Goal: Information Seeking & Learning: Learn about a topic

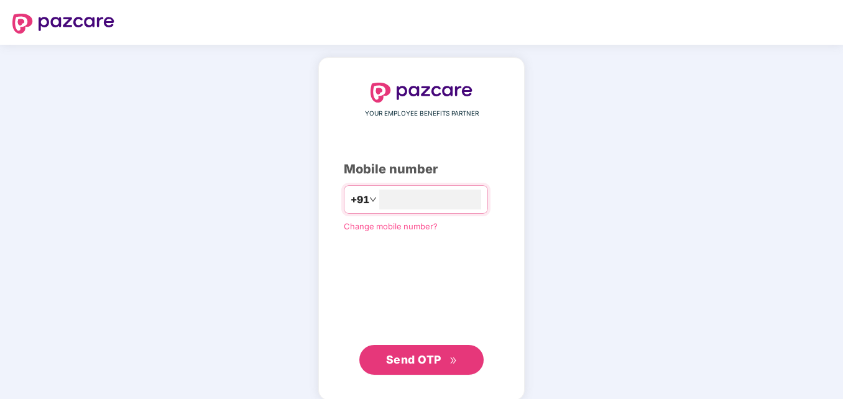
type input "**********"
click at [428, 367] on span "Send OTP" at bounding box center [421, 359] width 71 height 17
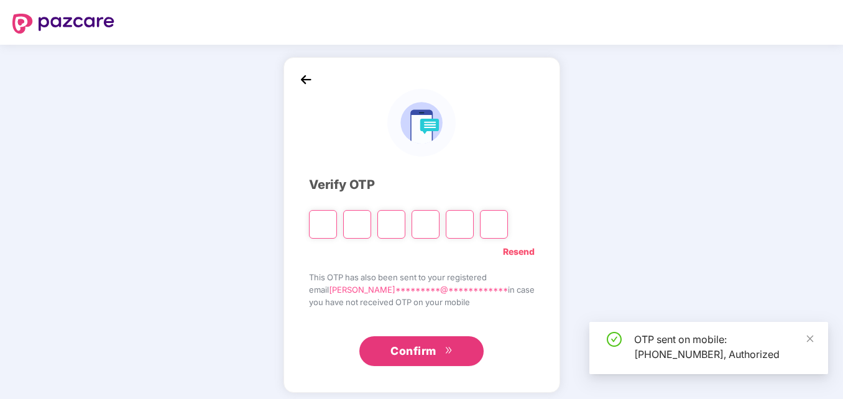
type input "*"
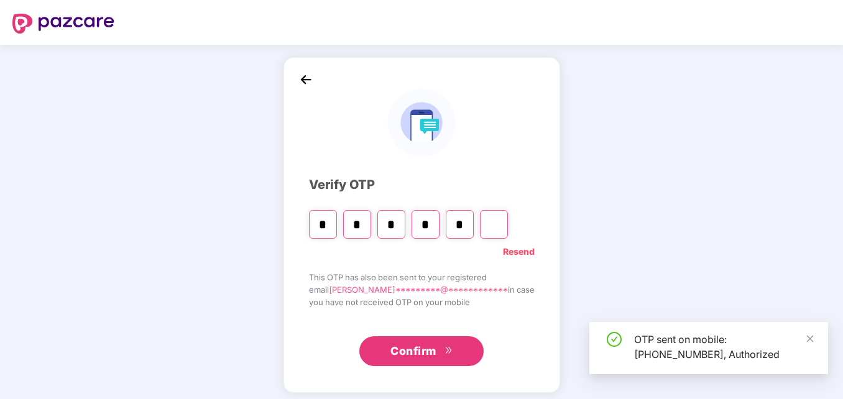
type input "*"
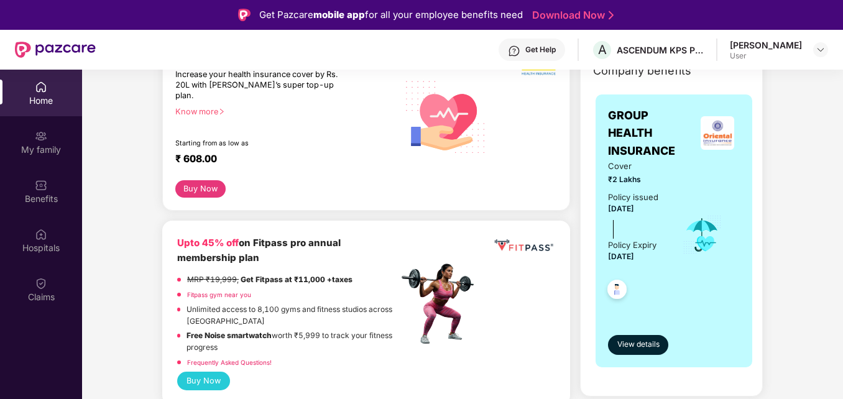
scroll to position [62, 0]
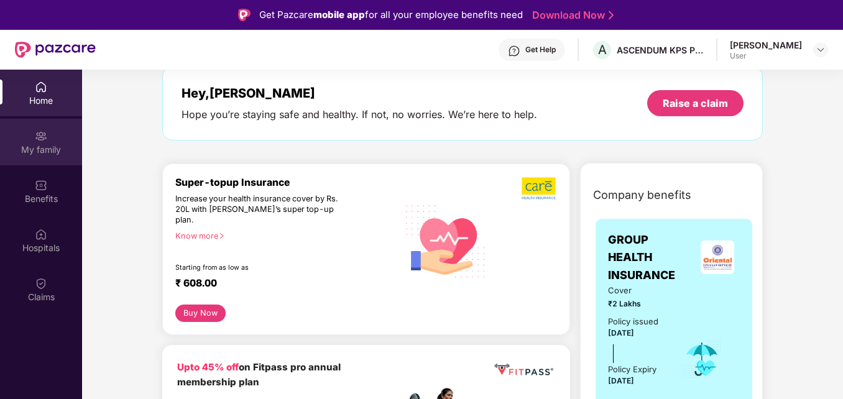
click at [52, 148] on div "My family" at bounding box center [41, 150] width 82 height 12
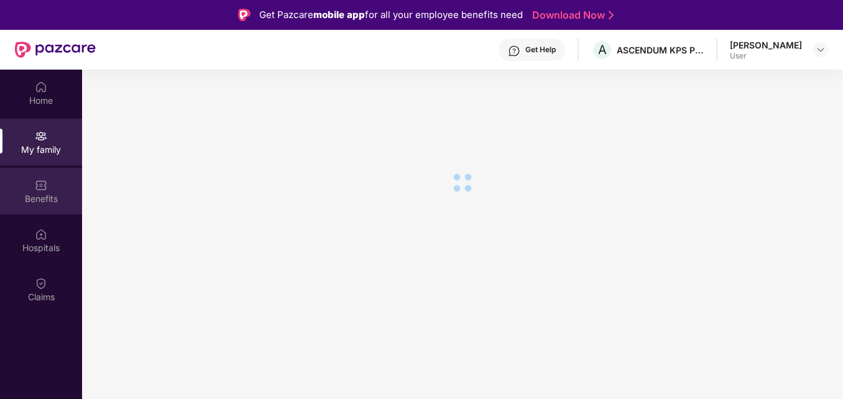
click at [40, 188] on img at bounding box center [41, 185] width 12 height 12
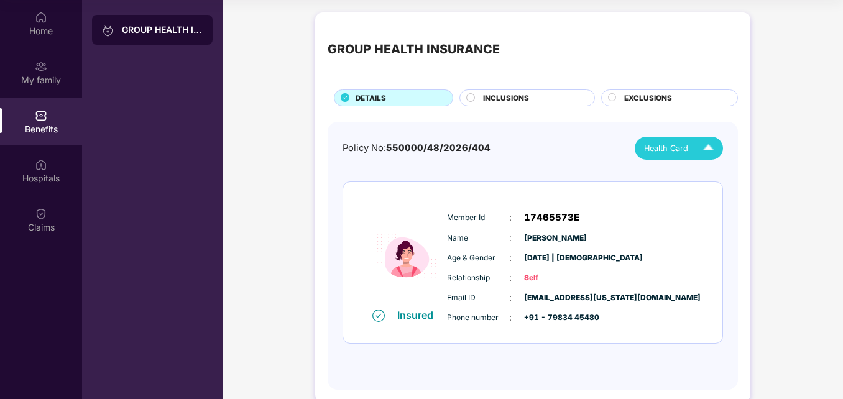
click at [712, 147] on img at bounding box center [708, 148] width 22 height 22
click at [541, 86] on div "GROUP HEALTH INSURANCE DETAILS INCLUSIONS EXCLUSIONS" at bounding box center [533, 65] width 410 height 81
click at [531, 93] on div "INCLUSIONS" at bounding box center [532, 99] width 111 height 13
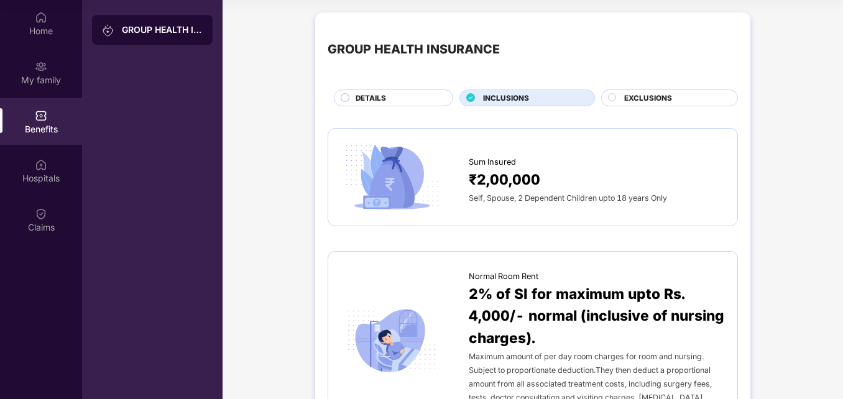
click at [633, 92] on div "EXCLUSIONS" at bounding box center [669, 97] width 137 height 17
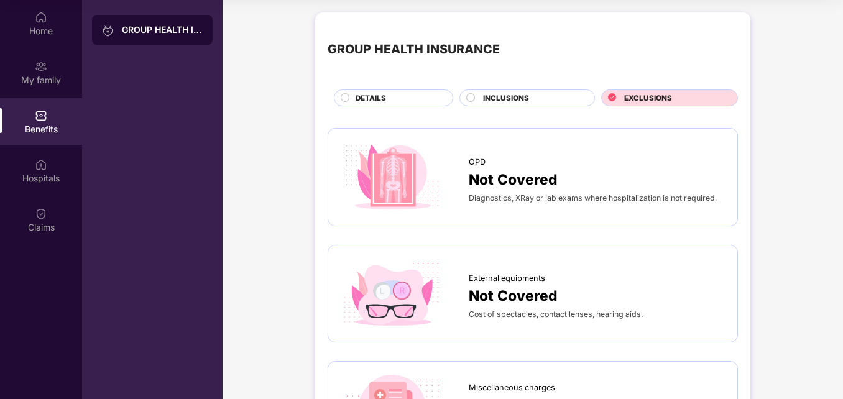
click at [523, 96] on span "INCLUSIONS" at bounding box center [506, 98] width 46 height 11
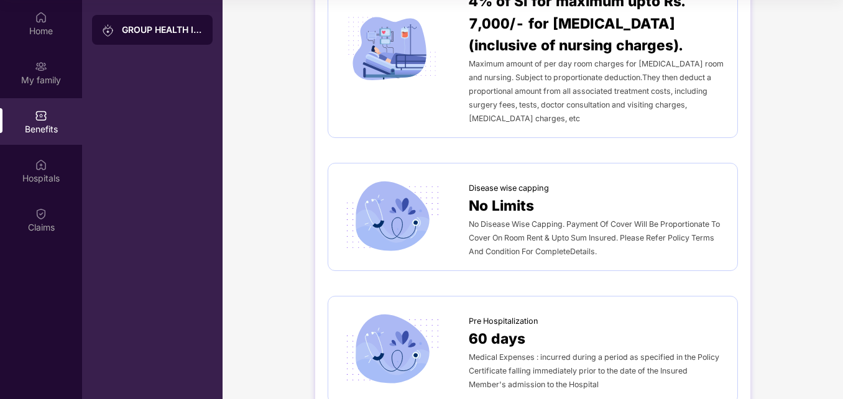
scroll to position [249, 0]
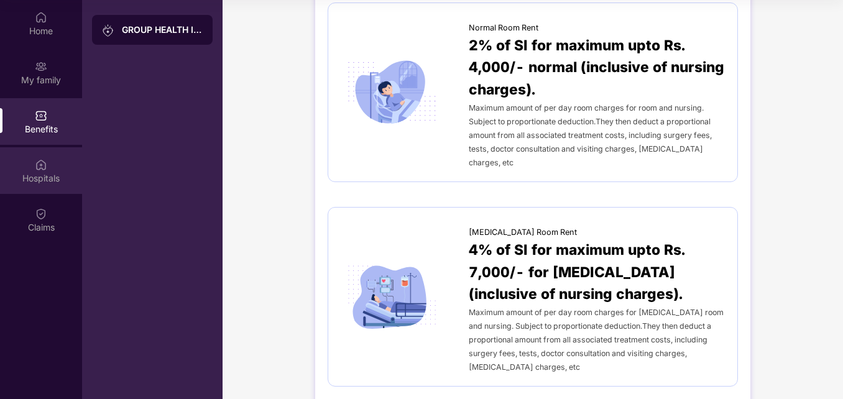
click at [47, 173] on div "Hospitals" at bounding box center [41, 178] width 82 height 12
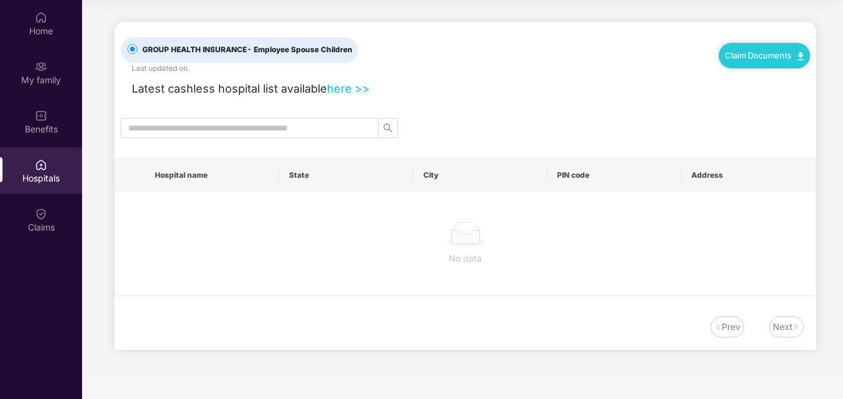
scroll to position [0, 0]
click at [181, 120] on span at bounding box center [250, 128] width 258 height 20
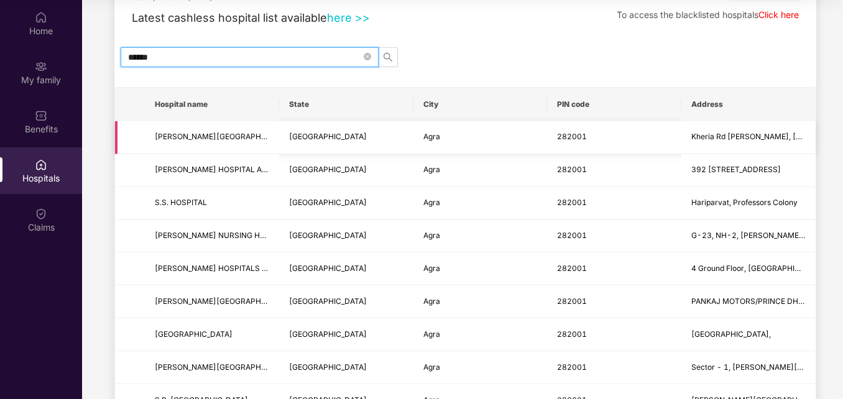
scroll to position [62, 0]
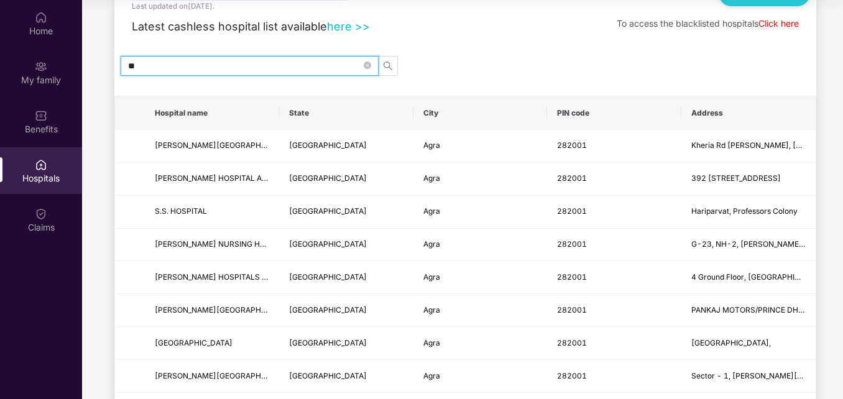
type input "*"
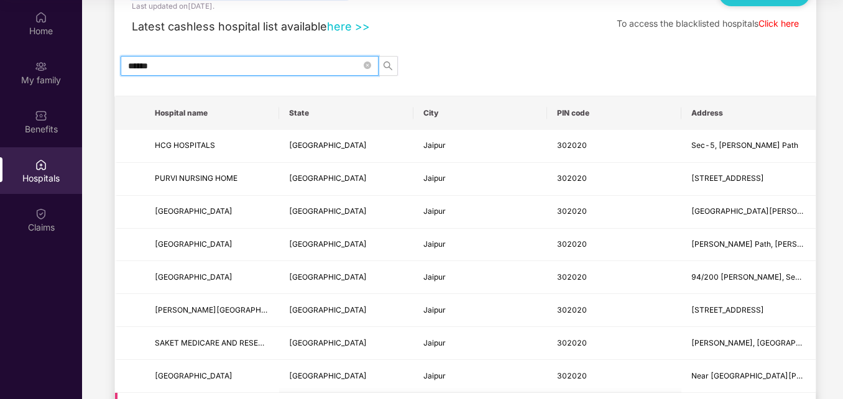
type input "******"
